Goal: Information Seeking & Learning: Learn about a topic

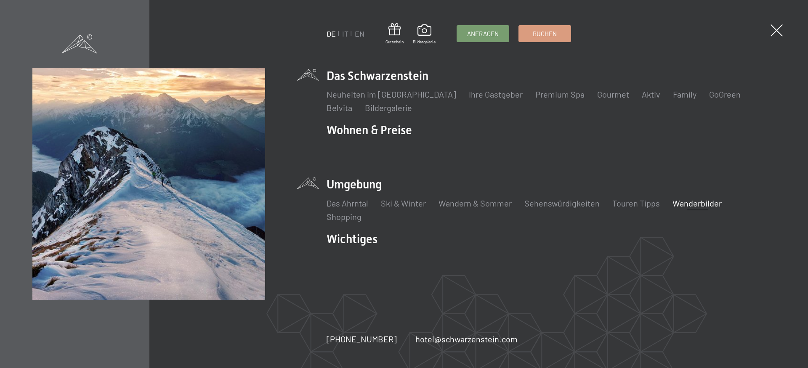
click at [688, 202] on link "Wanderbilder" at bounding box center [697, 203] width 49 height 10
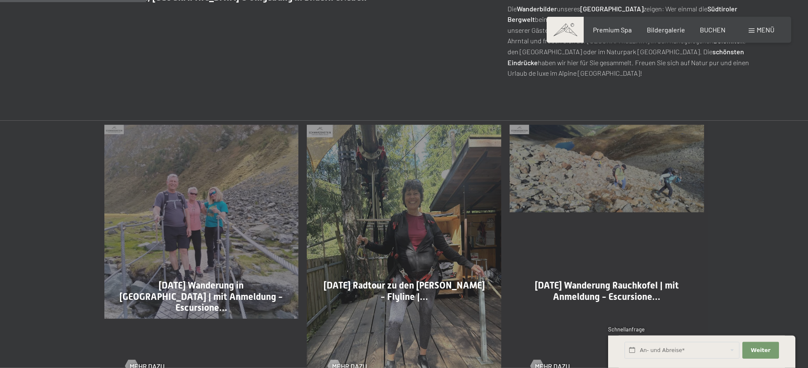
scroll to position [429, 0]
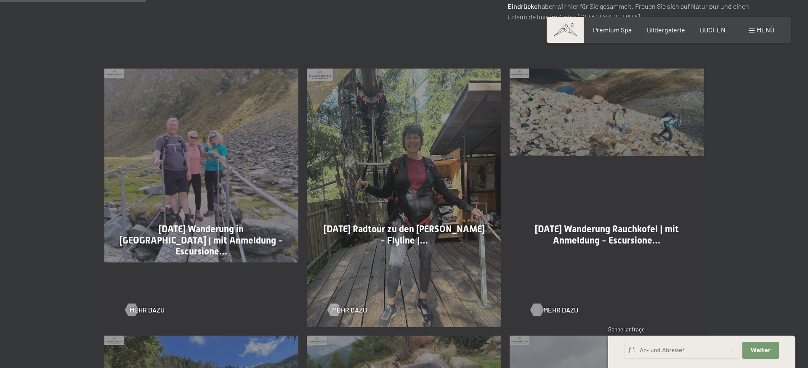
click at [538, 311] on div at bounding box center [536, 310] width 7 height 13
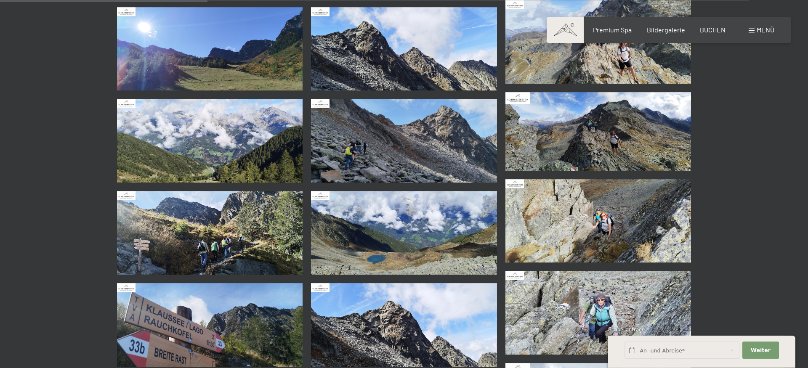
scroll to position [472, 0]
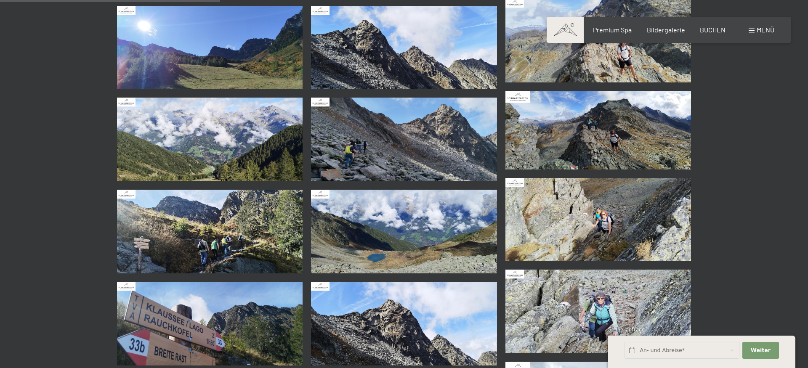
click at [623, 231] on img at bounding box center [598, 220] width 186 height 84
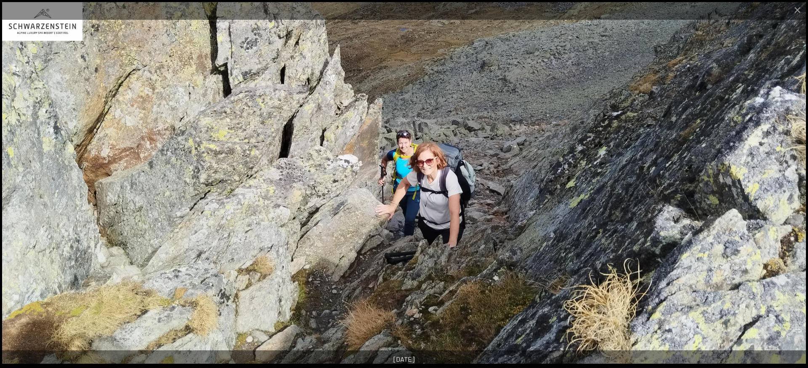
scroll to position [558, 0]
click at [800, 158] on img at bounding box center [404, 183] width 804 height 362
click at [792, 188] on button "Next slide" at bounding box center [791, 188] width 18 height 16
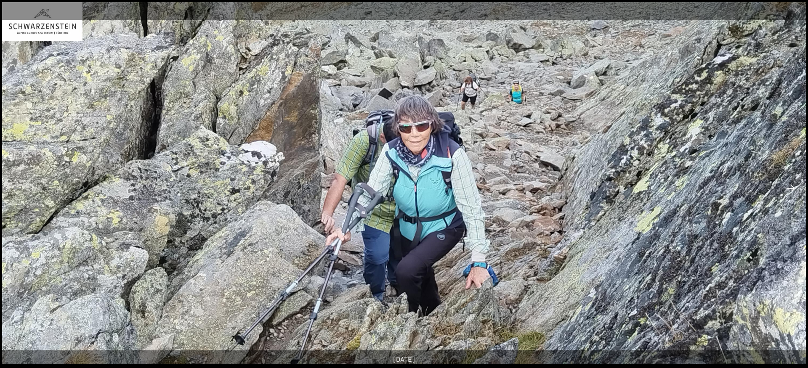
click at [792, 188] on button "Next slide" at bounding box center [791, 188] width 18 height 16
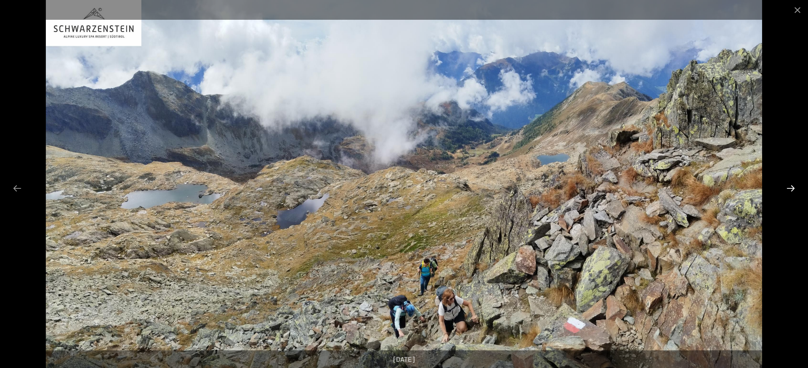
click at [792, 188] on button "Next slide" at bounding box center [791, 188] width 18 height 16
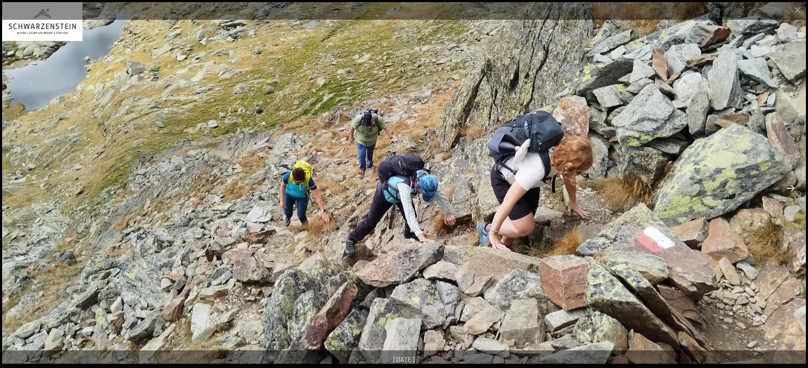
click at [792, 188] on button "Next slide" at bounding box center [791, 188] width 18 height 16
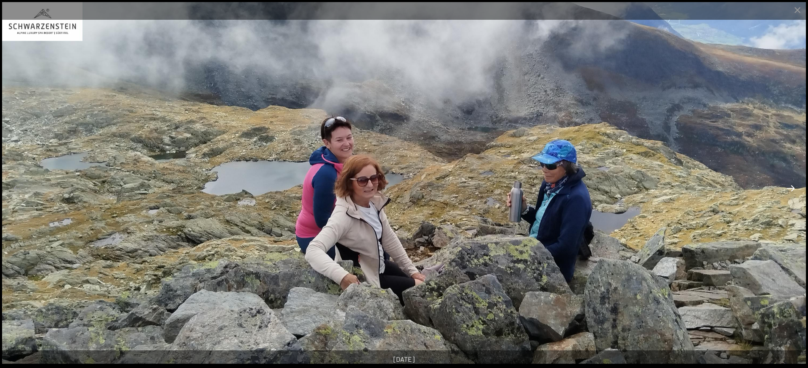
click at [792, 188] on button "Next slide" at bounding box center [791, 188] width 18 height 16
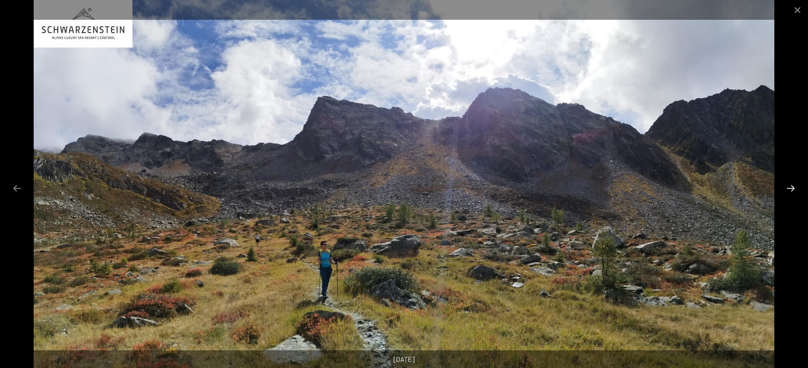
click at [792, 188] on button "Next slide" at bounding box center [791, 188] width 18 height 16
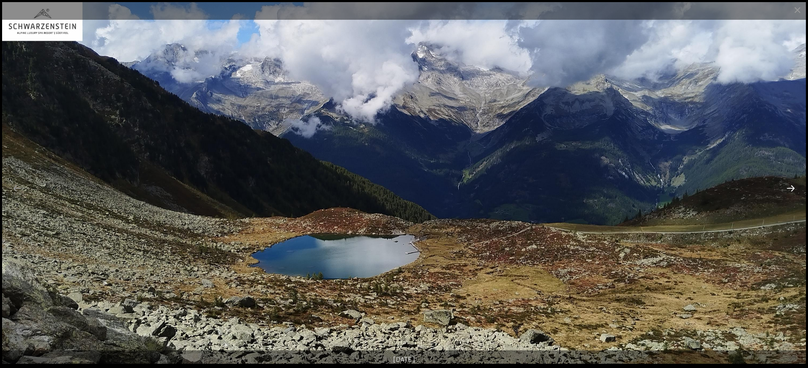
click at [792, 188] on button "Next slide" at bounding box center [791, 188] width 18 height 16
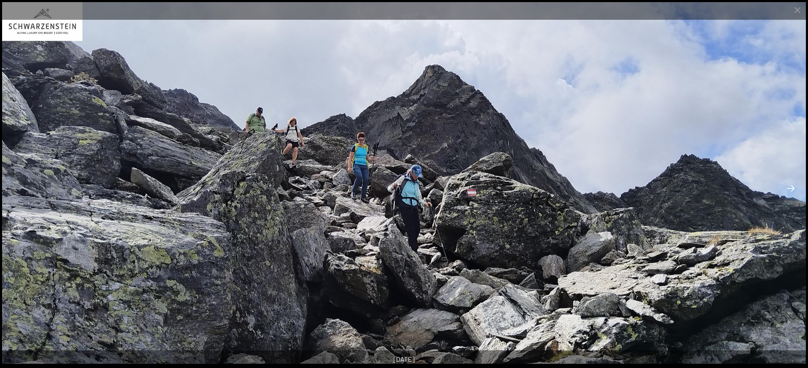
click at [792, 188] on button "Next slide" at bounding box center [791, 188] width 18 height 16
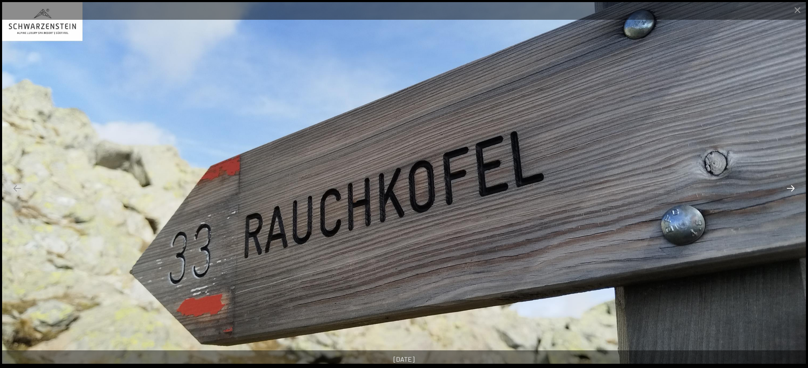
click at [792, 188] on button "Next slide" at bounding box center [791, 188] width 18 height 16
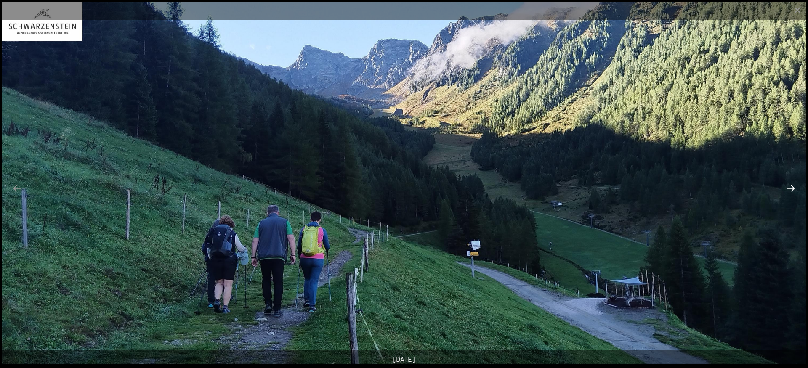
click at [792, 188] on button "Next slide" at bounding box center [791, 188] width 18 height 16
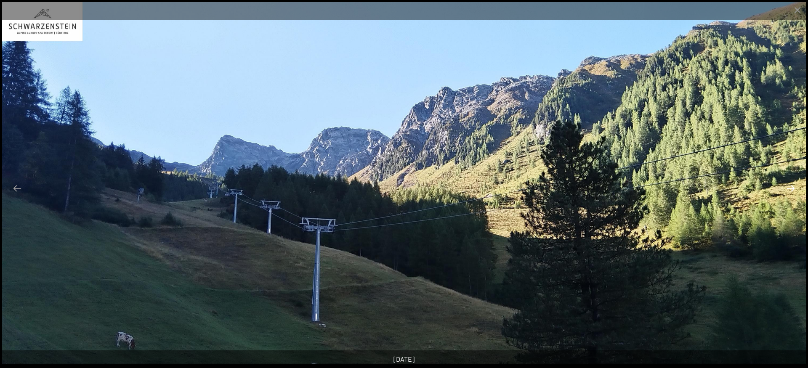
click at [792, 188] on button "Next slide" at bounding box center [791, 188] width 18 height 16
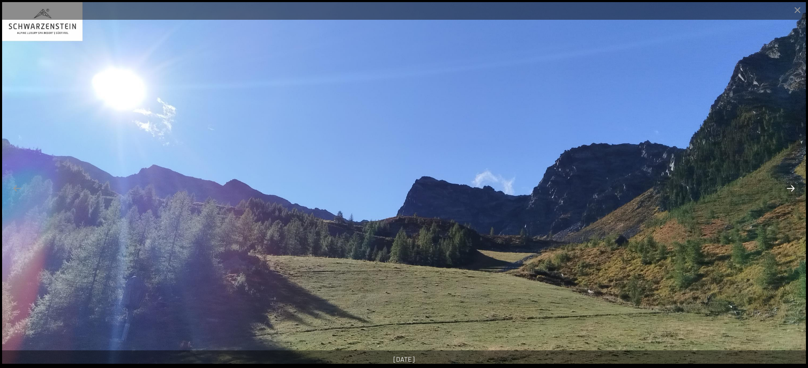
click at [792, 188] on button "Next slide" at bounding box center [791, 188] width 18 height 16
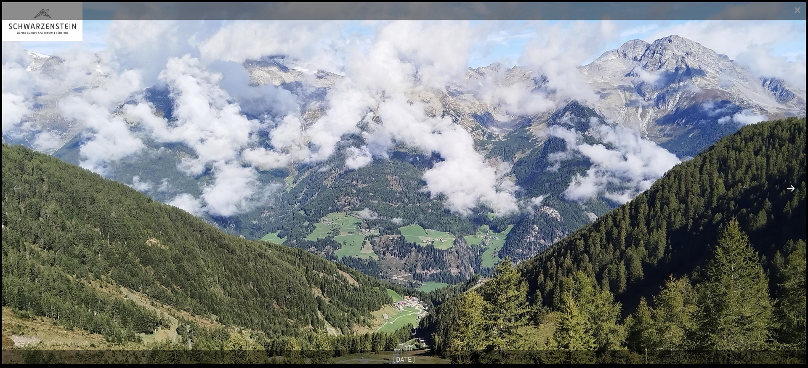
click at [792, 188] on button "Next slide" at bounding box center [791, 188] width 18 height 16
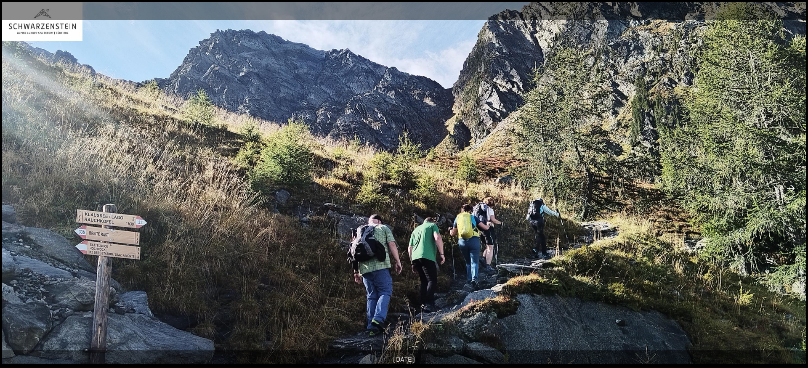
click at [792, 188] on button "Next slide" at bounding box center [791, 188] width 18 height 16
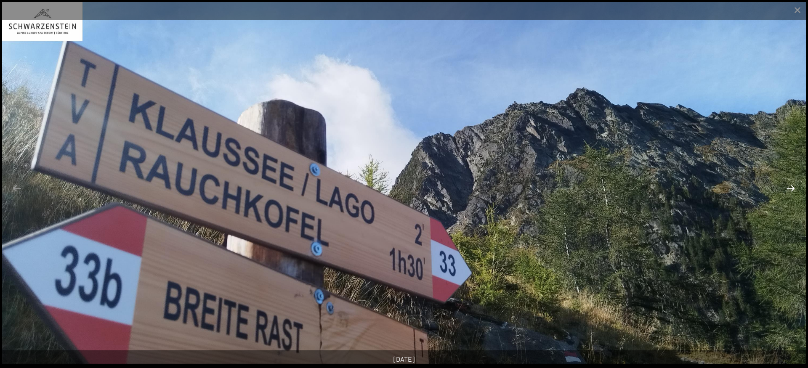
click at [792, 188] on button "Next slide" at bounding box center [791, 188] width 18 height 16
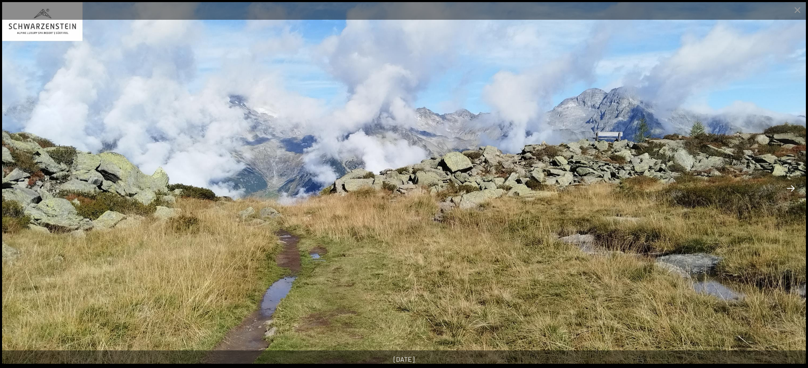
click at [792, 188] on button "Next slide" at bounding box center [791, 188] width 18 height 16
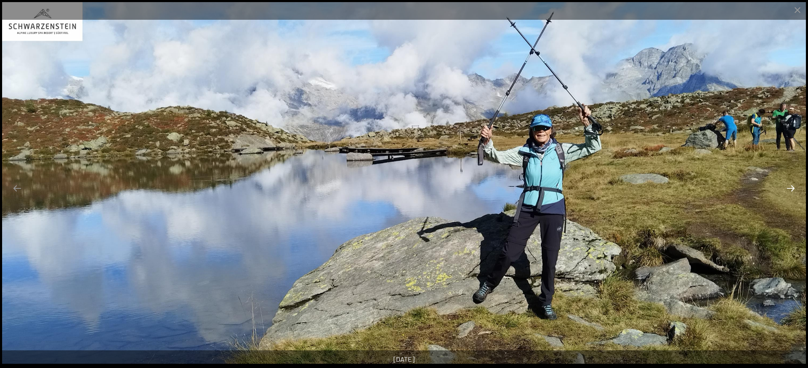
click at [792, 188] on button "Next slide" at bounding box center [791, 188] width 18 height 16
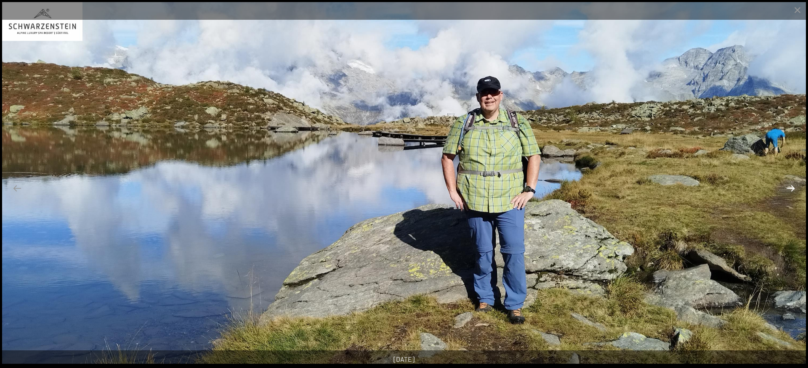
click at [792, 188] on button "Next slide" at bounding box center [791, 188] width 18 height 16
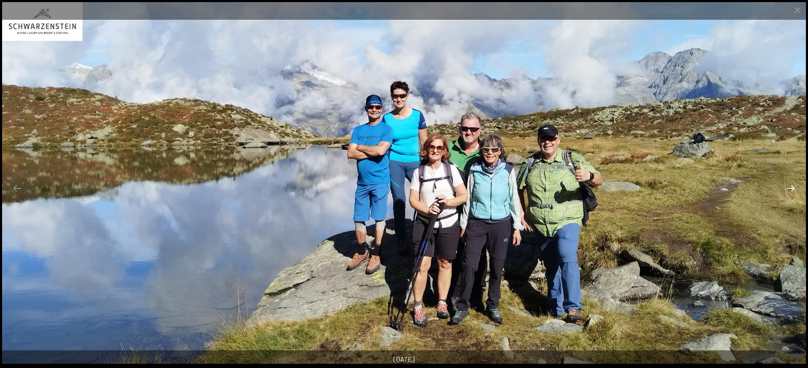
click at [792, 188] on button "Next slide" at bounding box center [791, 188] width 18 height 16
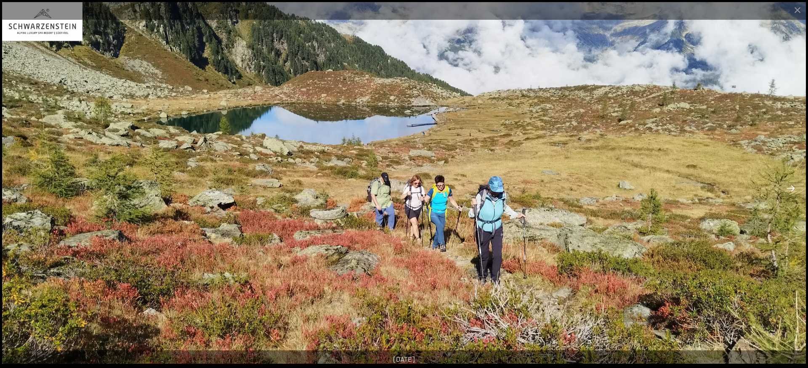
click at [792, 188] on button "Next slide" at bounding box center [791, 188] width 18 height 16
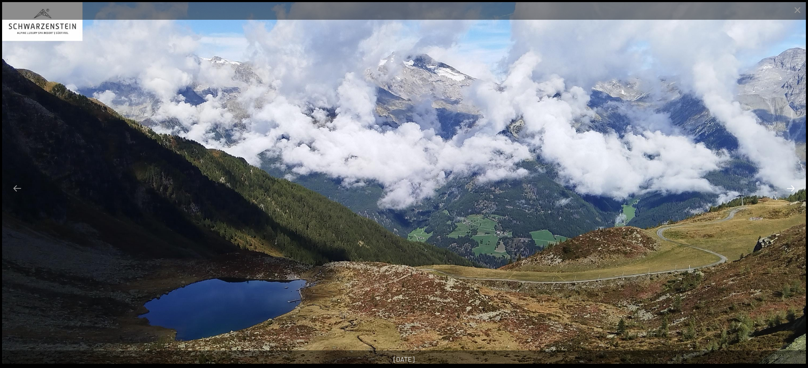
click at [792, 188] on button "Next slide" at bounding box center [791, 188] width 18 height 16
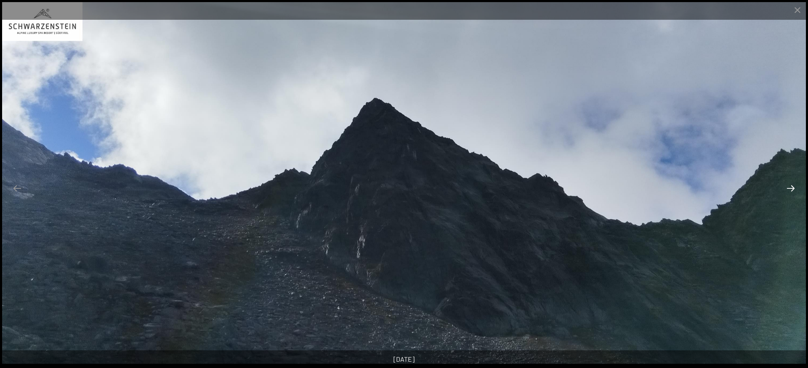
click at [792, 188] on button "Next slide" at bounding box center [791, 188] width 18 height 16
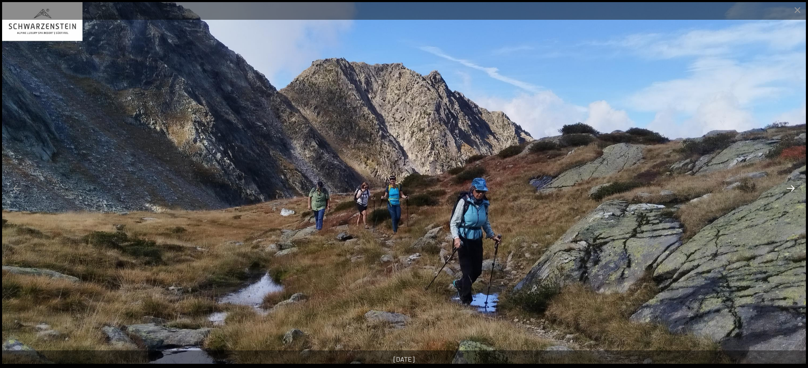
click at [792, 188] on button "Next slide" at bounding box center [791, 188] width 18 height 16
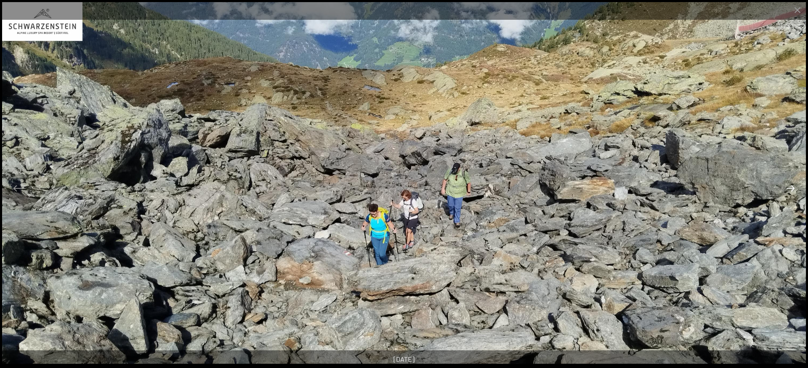
click at [792, 188] on button "Next slide" at bounding box center [791, 188] width 18 height 16
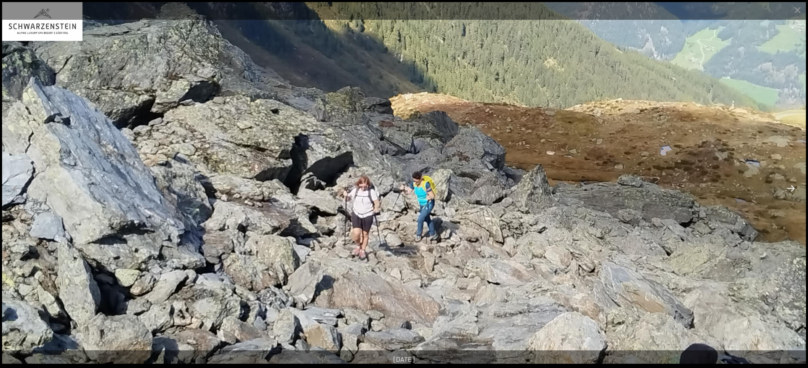
click at [792, 188] on button "Next slide" at bounding box center [791, 188] width 18 height 16
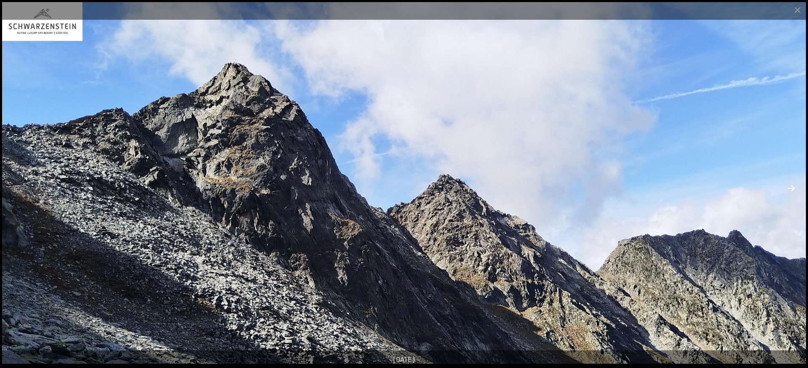
click at [792, 188] on button "Next slide" at bounding box center [791, 188] width 18 height 16
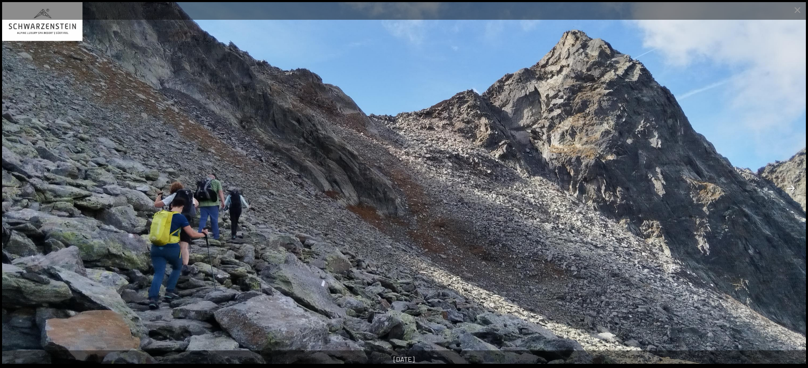
click at [792, 188] on button "Next slide" at bounding box center [791, 188] width 18 height 16
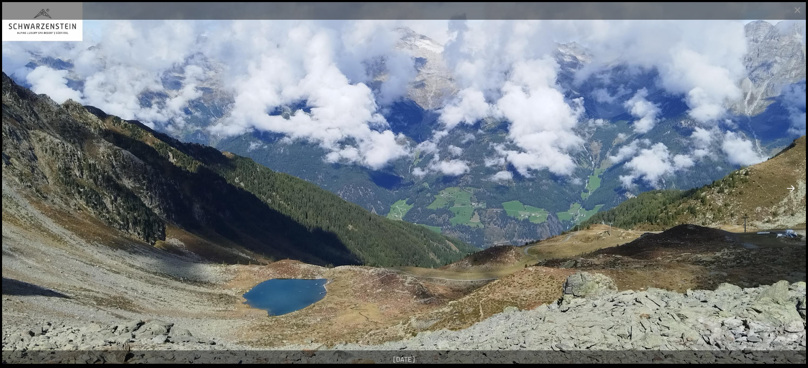
click at [792, 188] on button "Next slide" at bounding box center [791, 188] width 18 height 16
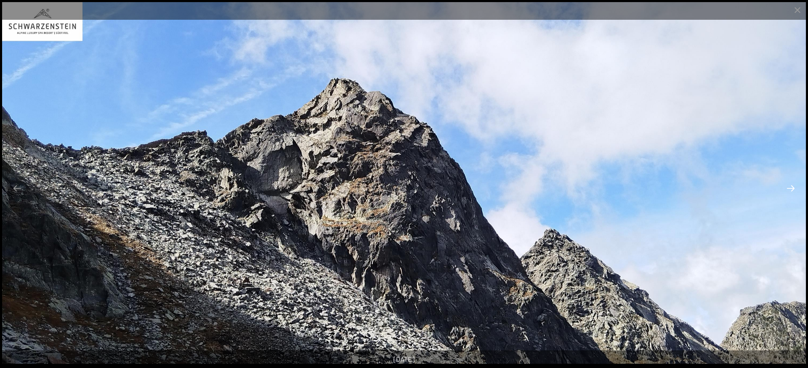
click at [790, 190] on button "Next slide" at bounding box center [791, 188] width 18 height 16
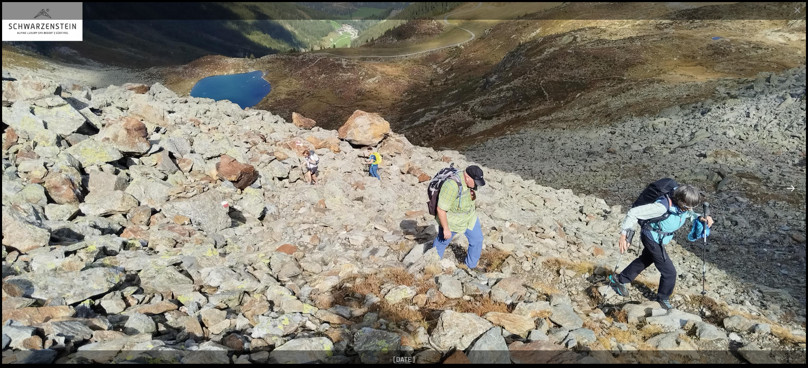
click at [790, 190] on button "Next slide" at bounding box center [791, 188] width 18 height 16
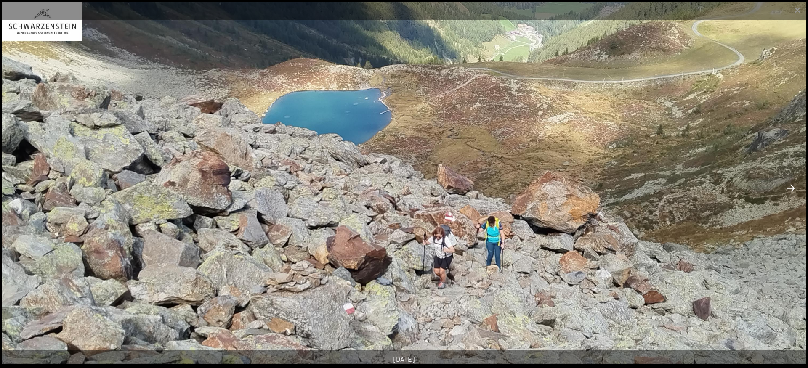
click at [790, 190] on button "Next slide" at bounding box center [791, 188] width 18 height 16
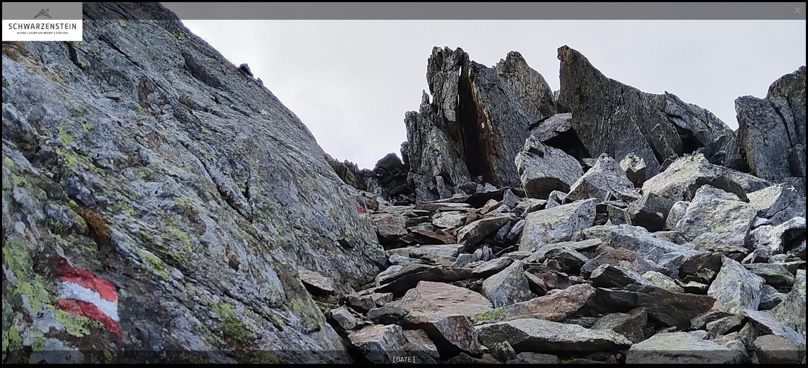
click at [790, 190] on button "Next slide" at bounding box center [791, 188] width 18 height 16
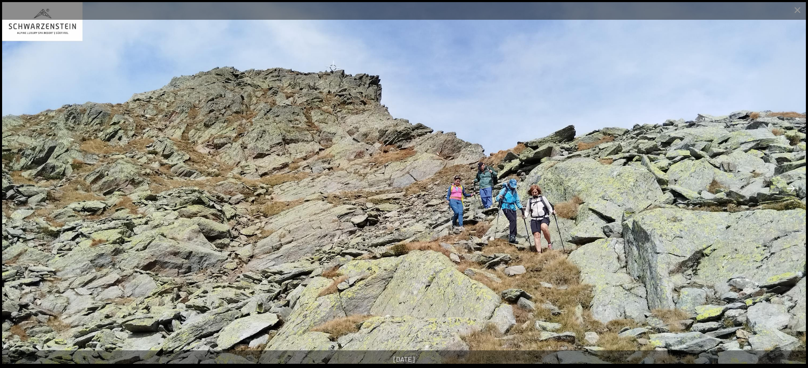
click at [790, 190] on button "Next slide" at bounding box center [791, 188] width 18 height 16
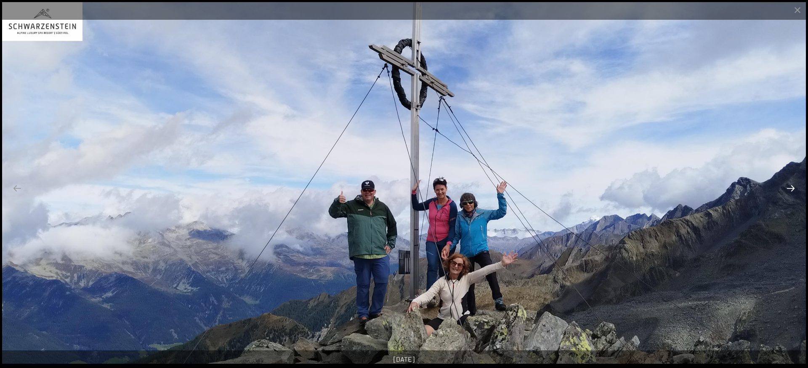
click at [790, 190] on button "Next slide" at bounding box center [791, 188] width 18 height 16
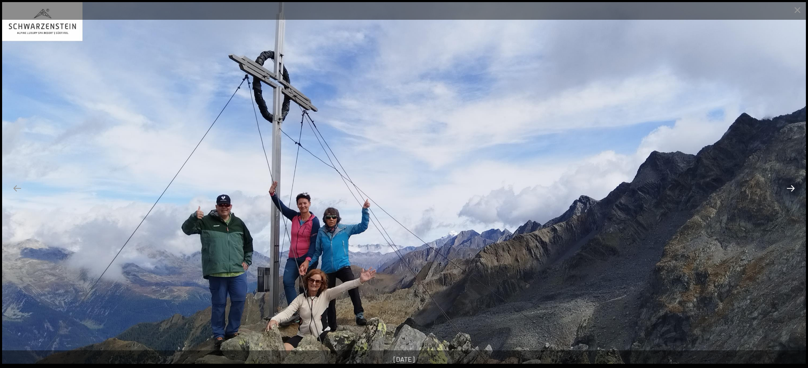
click at [790, 190] on button "Next slide" at bounding box center [791, 188] width 18 height 16
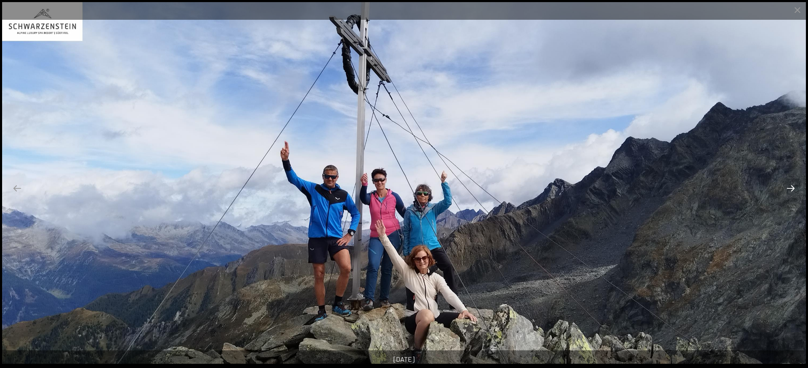
click at [790, 190] on button "Next slide" at bounding box center [791, 188] width 18 height 16
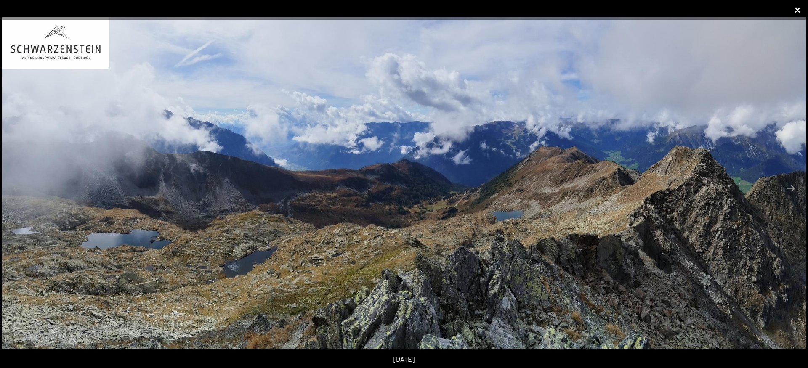
click at [797, 12] on button "Close gallery" at bounding box center [797, 10] width 21 height 20
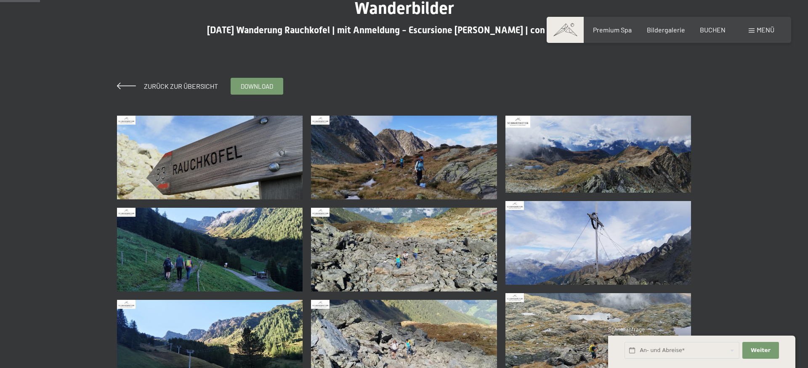
scroll to position [0, 0]
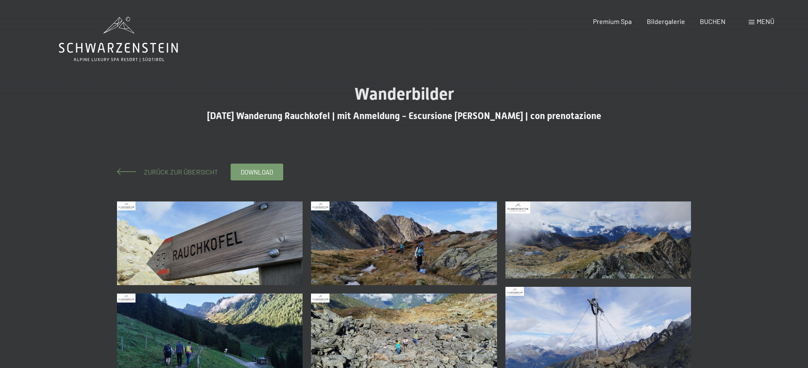
click at [159, 170] on span "Zurück zur Übersicht" at bounding box center [177, 172] width 81 height 8
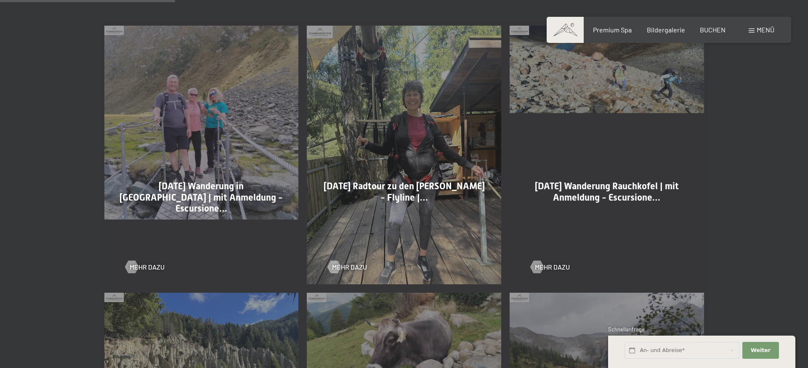
scroll to position [601, 0]
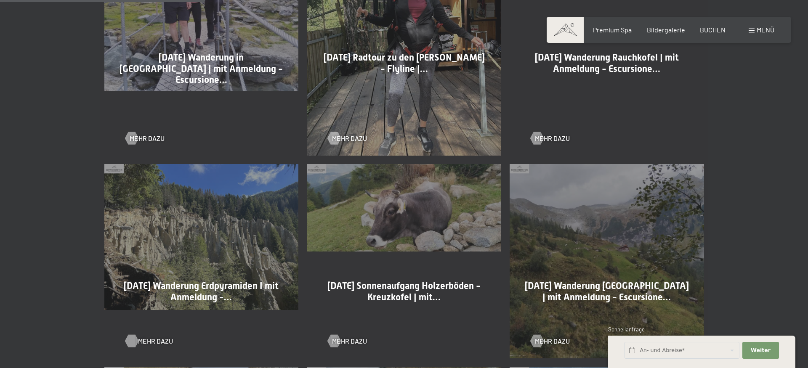
click at [135, 340] on div at bounding box center [131, 341] width 7 height 13
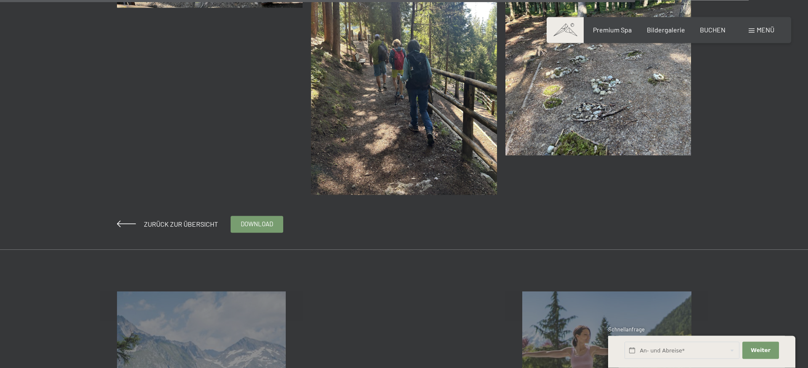
scroll to position [1331, 0]
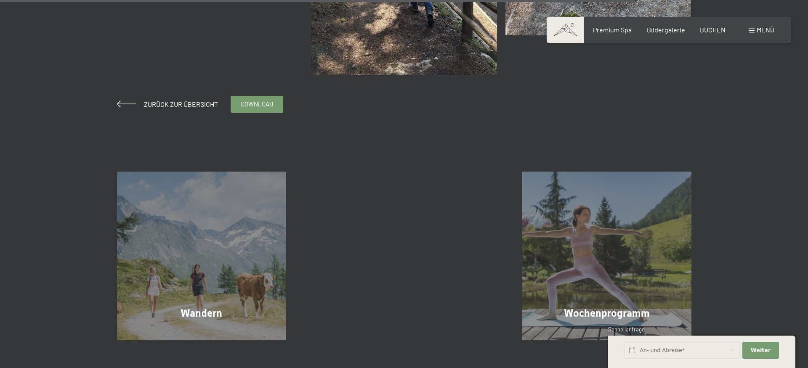
click at [767, 29] on span "Menü" at bounding box center [766, 30] width 18 height 8
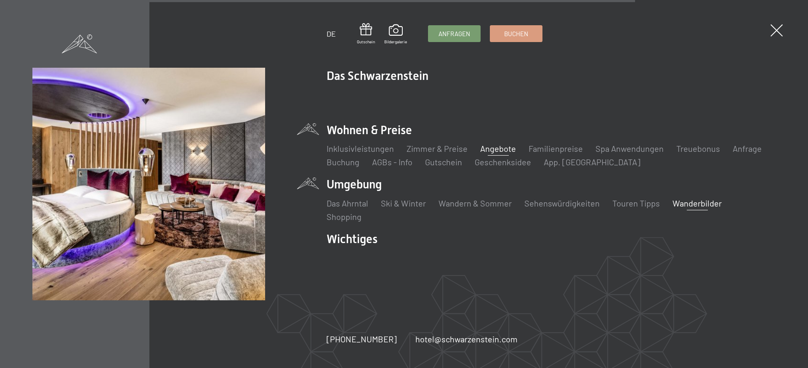
click at [494, 147] on link "Angebote" at bounding box center [498, 149] width 36 height 10
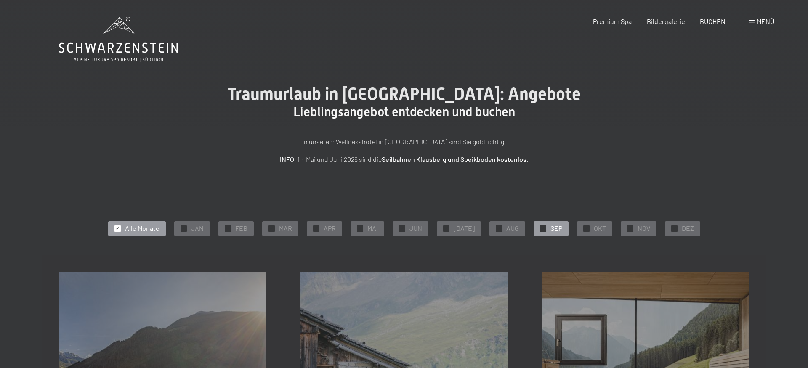
click at [542, 228] on div "✓ SEP" at bounding box center [551, 228] width 35 height 14
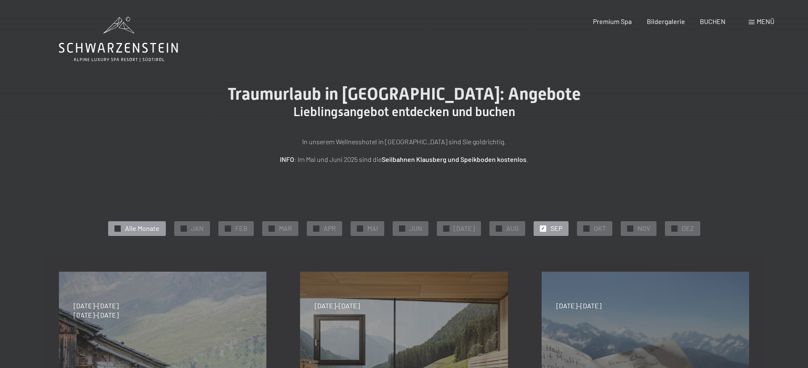
click at [148, 228] on span "Alle Monate" at bounding box center [142, 228] width 35 height 9
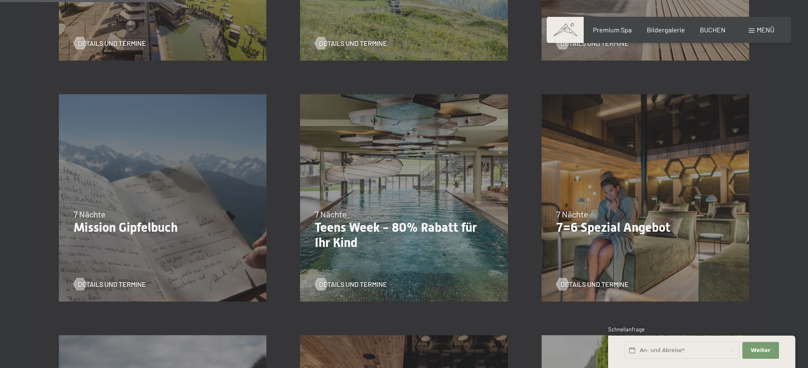
scroll to position [429, 0]
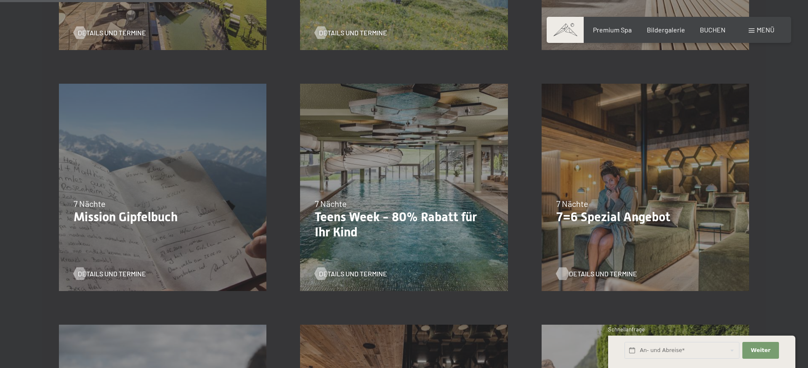
click at [566, 273] on div at bounding box center [562, 274] width 7 height 13
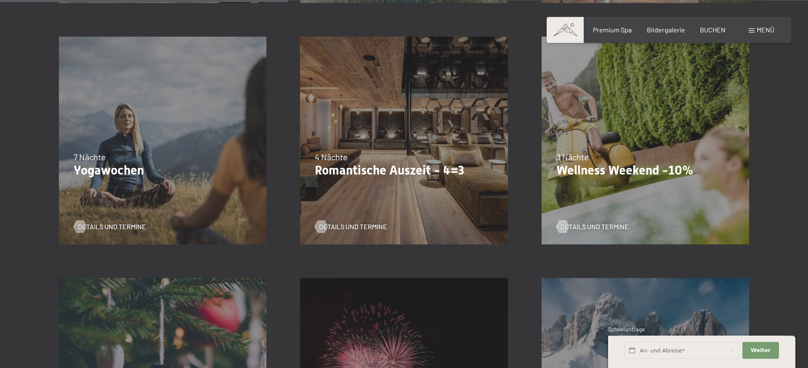
scroll to position [730, 0]
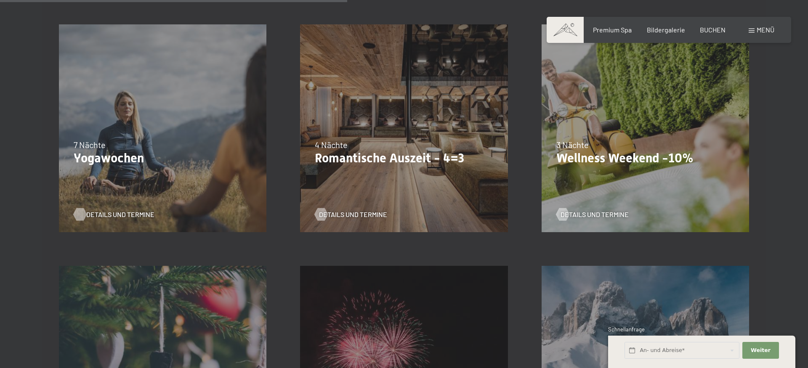
click at [80, 214] on div at bounding box center [79, 214] width 7 height 13
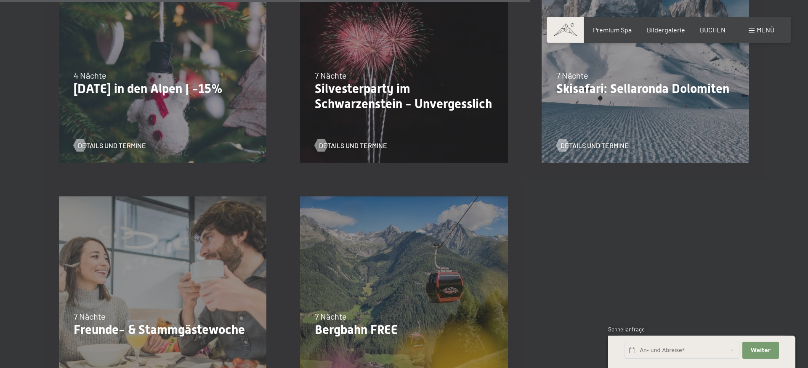
scroll to position [1116, 0]
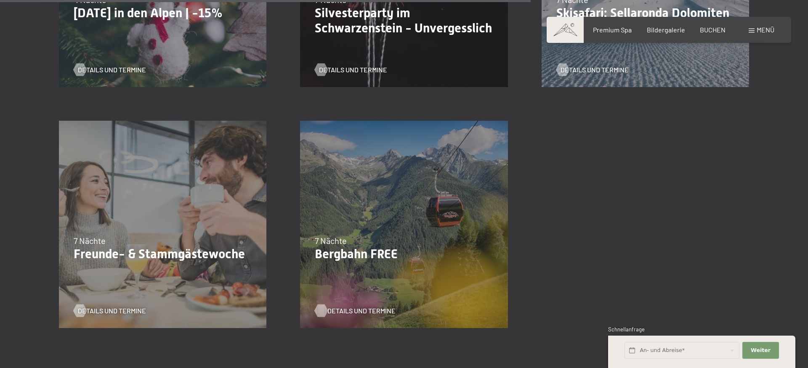
click at [323, 310] on div at bounding box center [321, 310] width 7 height 13
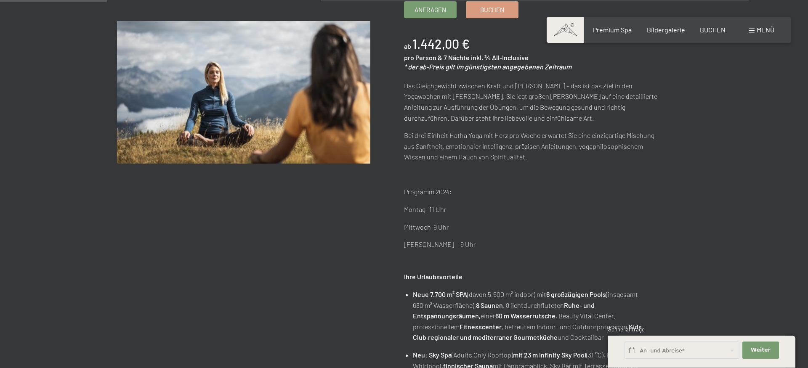
scroll to position [172, 0]
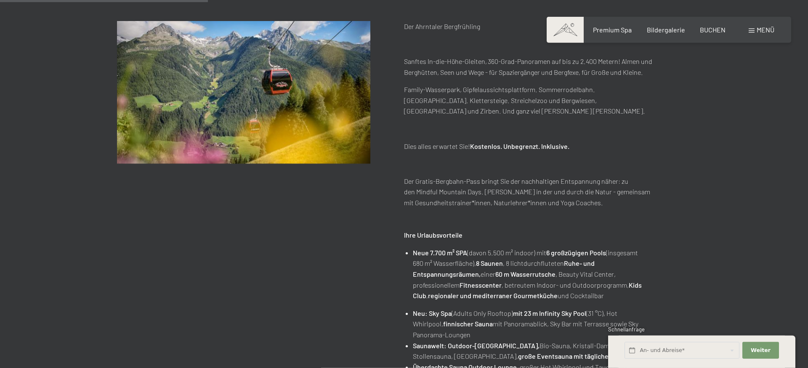
scroll to position [386, 0]
